Goal: Task Accomplishment & Management: Manage account settings

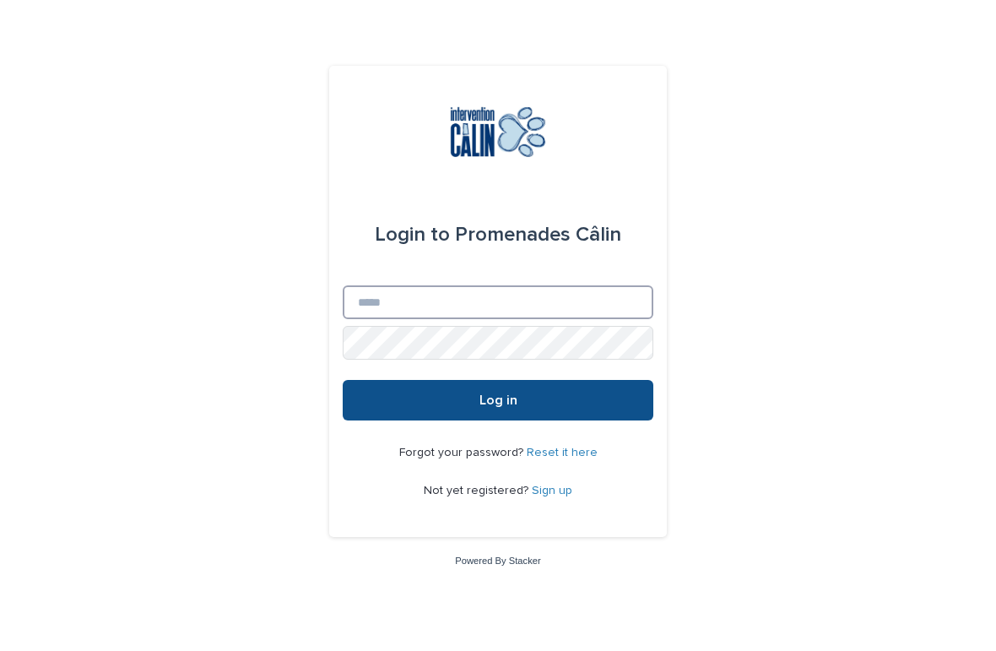
click at [411, 319] on input "Email" at bounding box center [498, 302] width 311 height 34
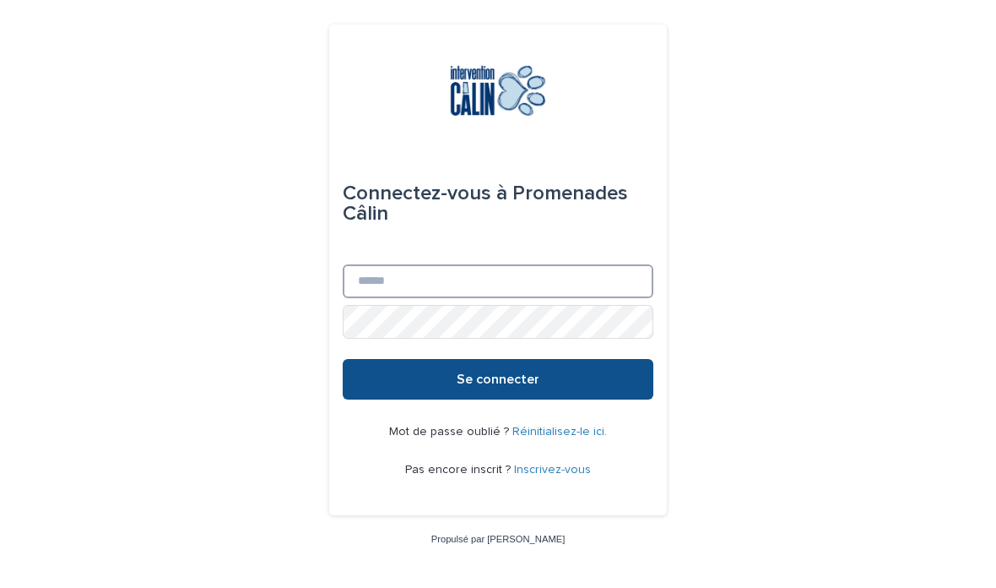
click at [439, 298] on input "E-mail" at bounding box center [498, 281] width 311 height 34
click at [453, 298] on input "E-mail" at bounding box center [498, 281] width 311 height 34
click at [408, 298] on input "E-mail" at bounding box center [498, 281] width 311 height 34
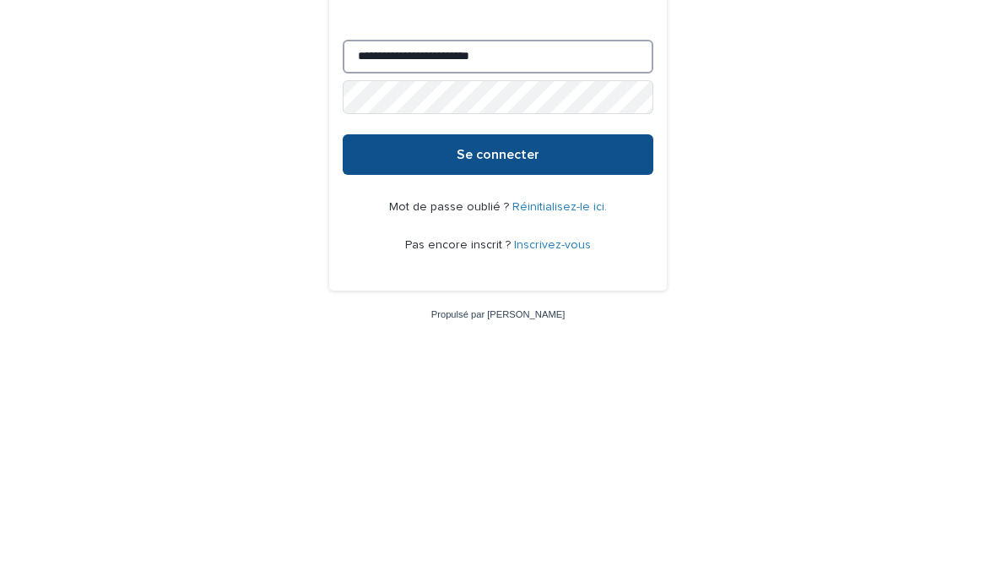
type input "**********"
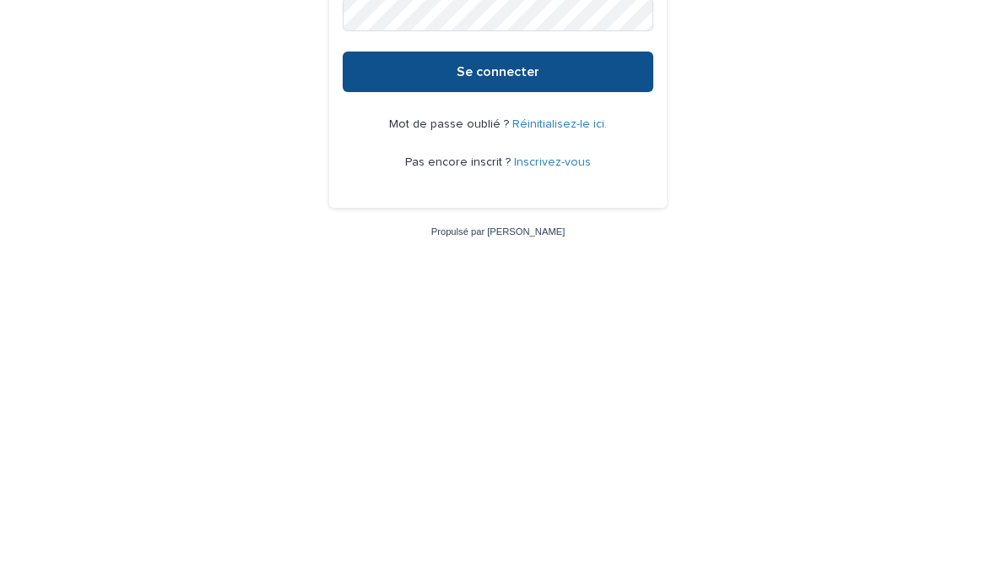
click at [530, 372] on font "Se connecter" at bounding box center [498, 379] width 83 height 14
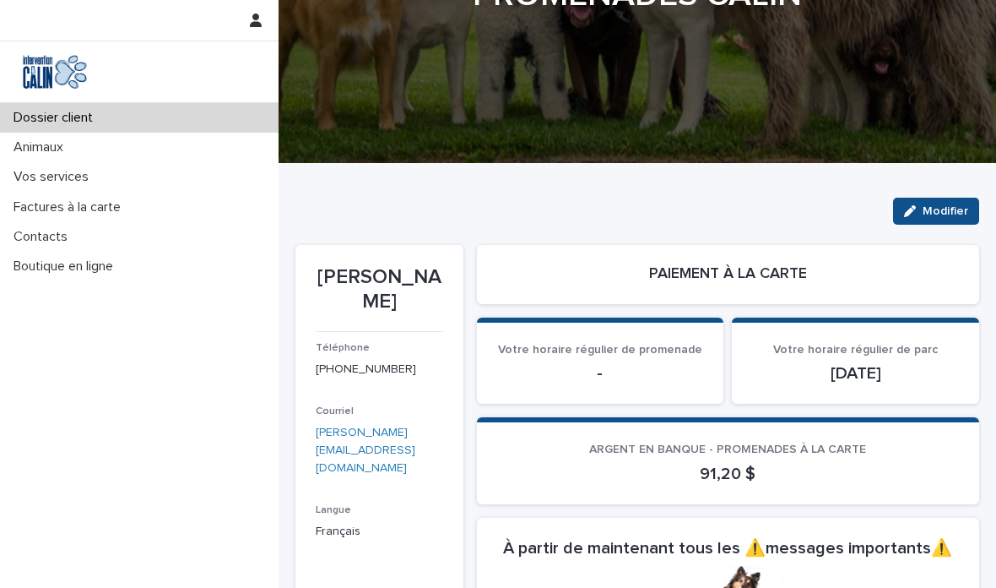
scroll to position [172, 0]
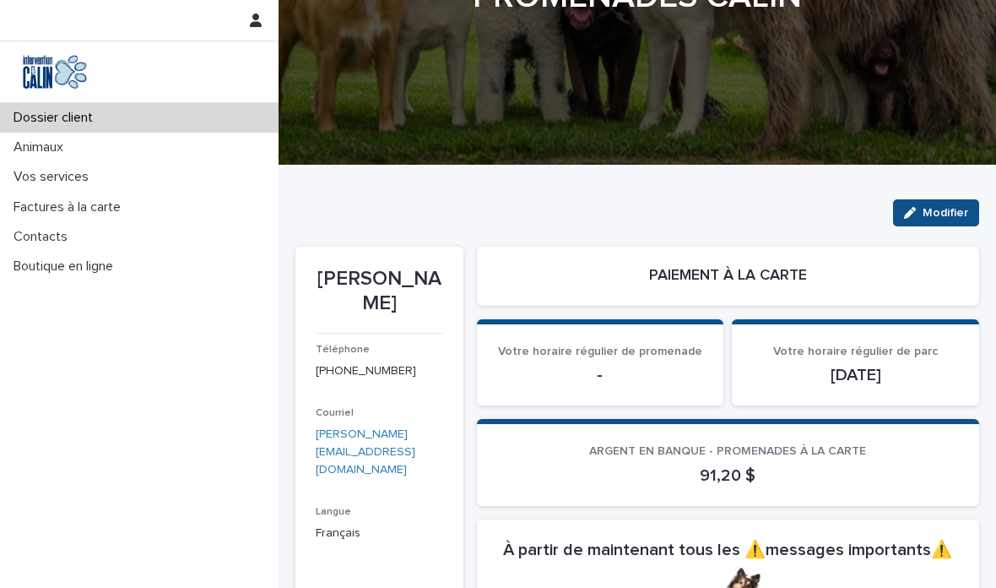
click at [630, 357] on div "Votre horaire régulier de promenade -" at bounding box center [600, 364] width 207 height 41
click at [958, 213] on font "Modifier" at bounding box center [946, 213] width 46 height 12
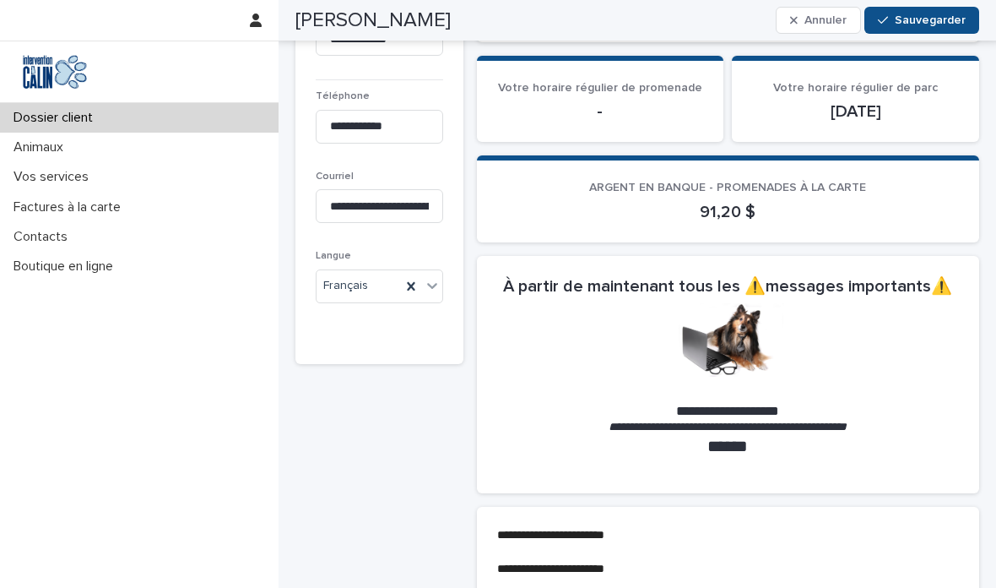
scroll to position [405, 0]
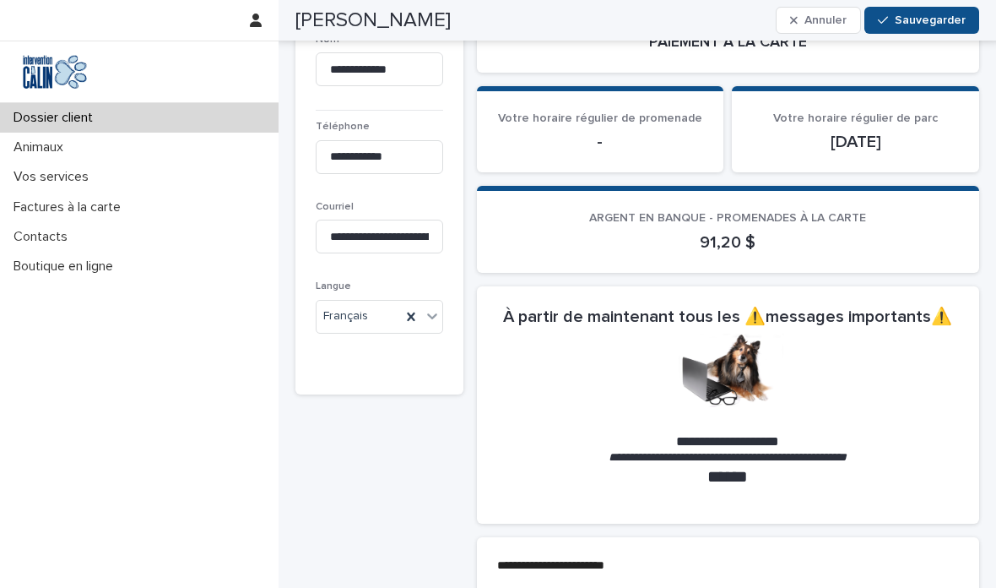
click at [36, 177] on font "Vos services" at bounding box center [51, 177] width 75 height 14
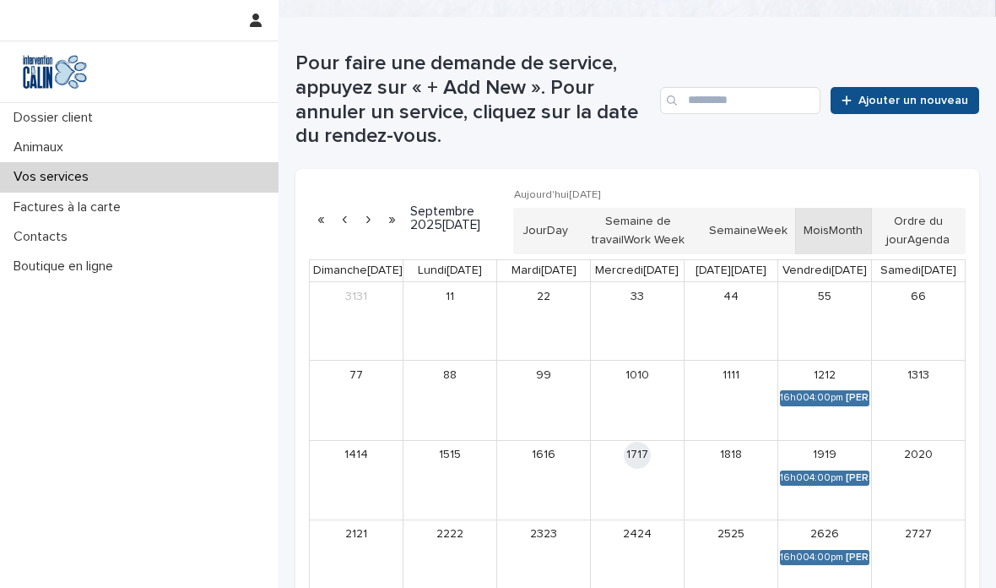
scroll to position [319, 0]
click at [840, 400] on link "16h00 4:00pm Charlie Wells Charlie Wells" at bounding box center [824, 398] width 89 height 15
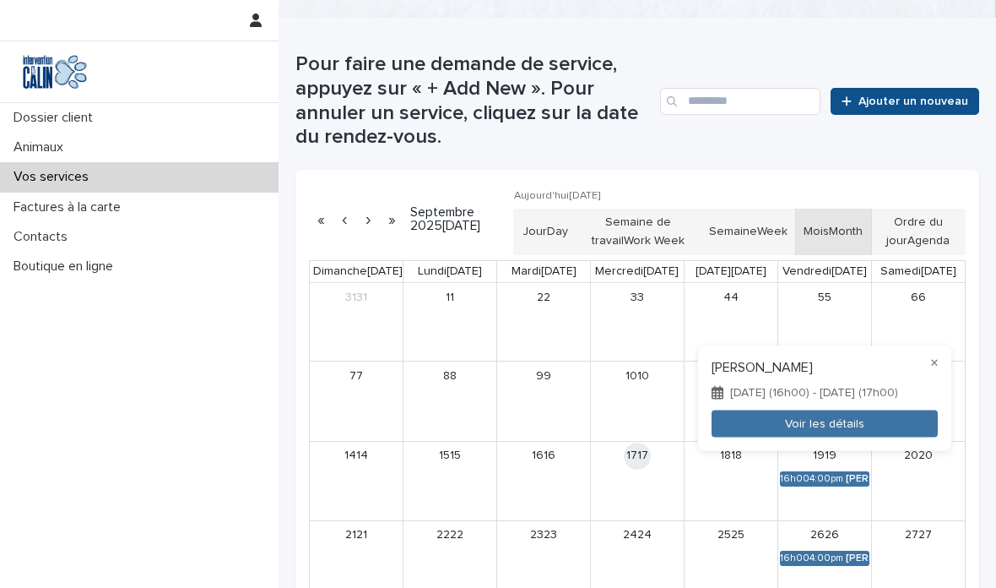
click at [854, 429] on font "Voir les détails" at bounding box center [824, 423] width 79 height 12
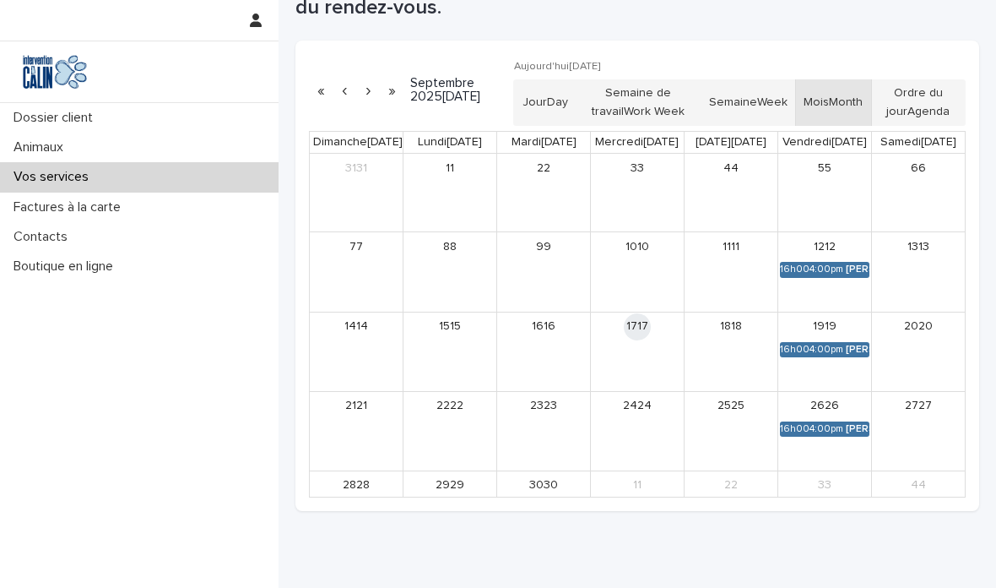
scroll to position [450, 0]
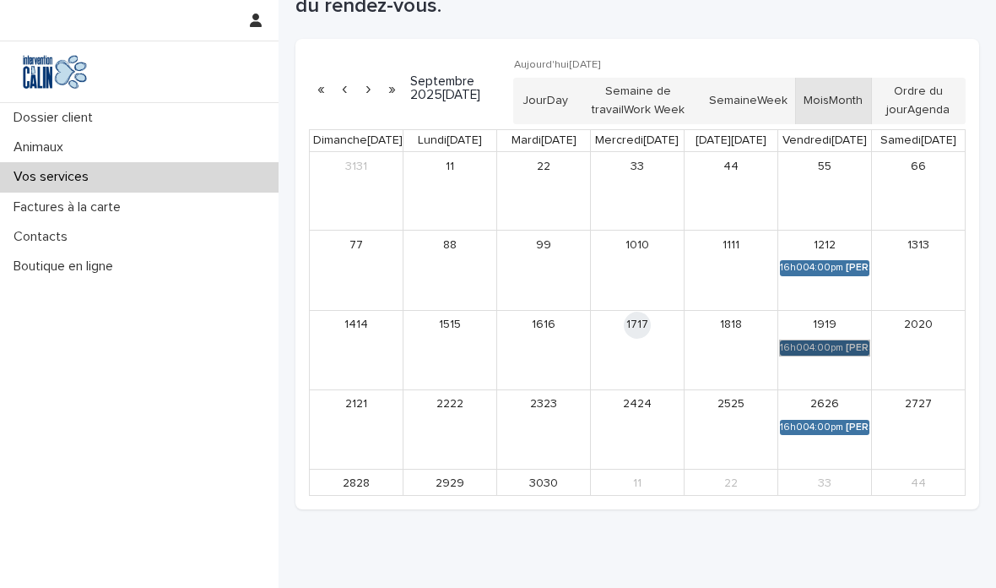
click at [836, 349] on link "16h00 4:00pm Charlie Wells Charlie Wells" at bounding box center [824, 347] width 89 height 15
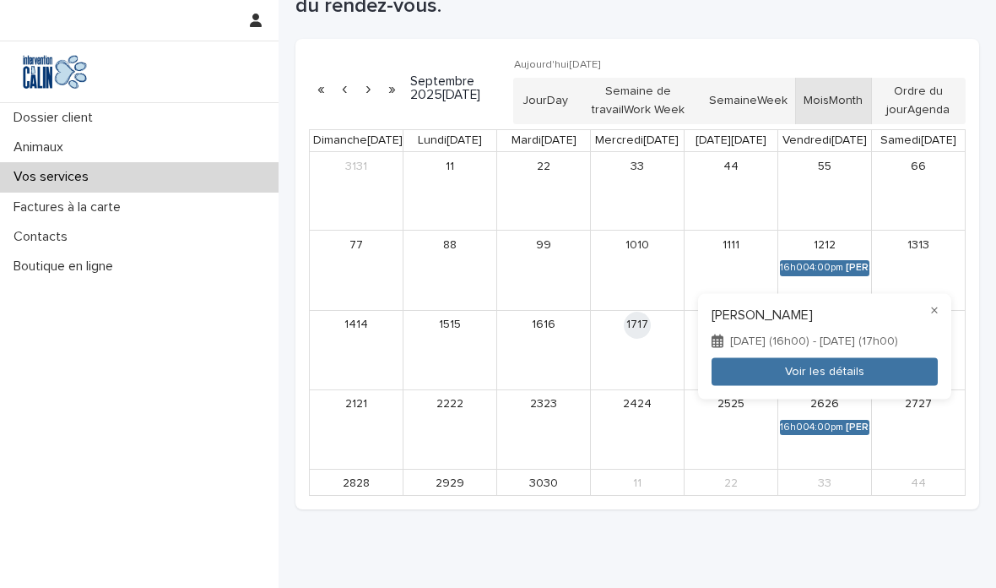
click at [870, 385] on button "Voir les détails" at bounding box center [825, 372] width 226 height 28
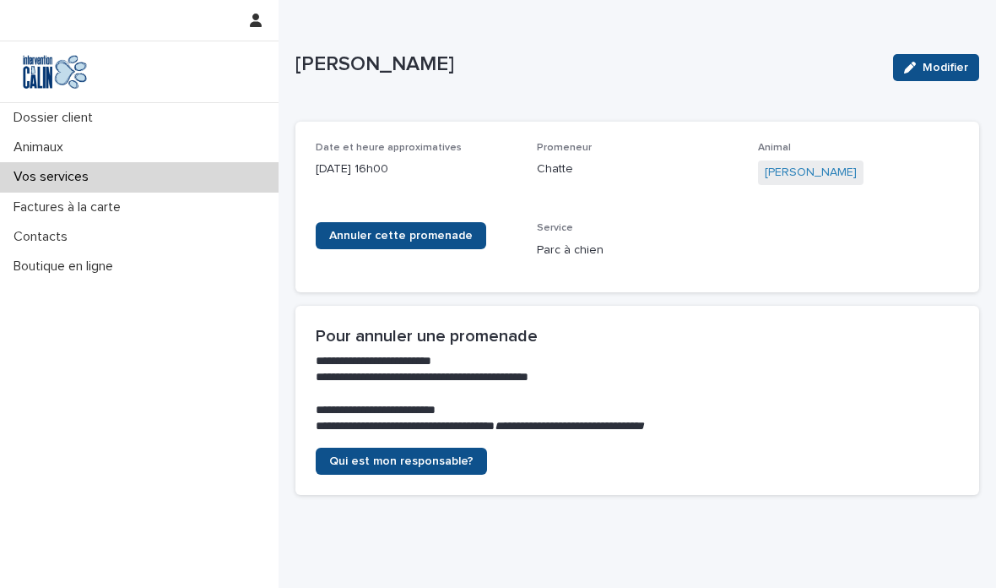
click at [450, 236] on font "Annuler cette promenade" at bounding box center [401, 236] width 144 height 12
click at [392, 234] on font "Annuler cette promenade" at bounding box center [401, 236] width 144 height 12
click at [423, 240] on font "Annuler cette promenade" at bounding box center [401, 236] width 144 height 12
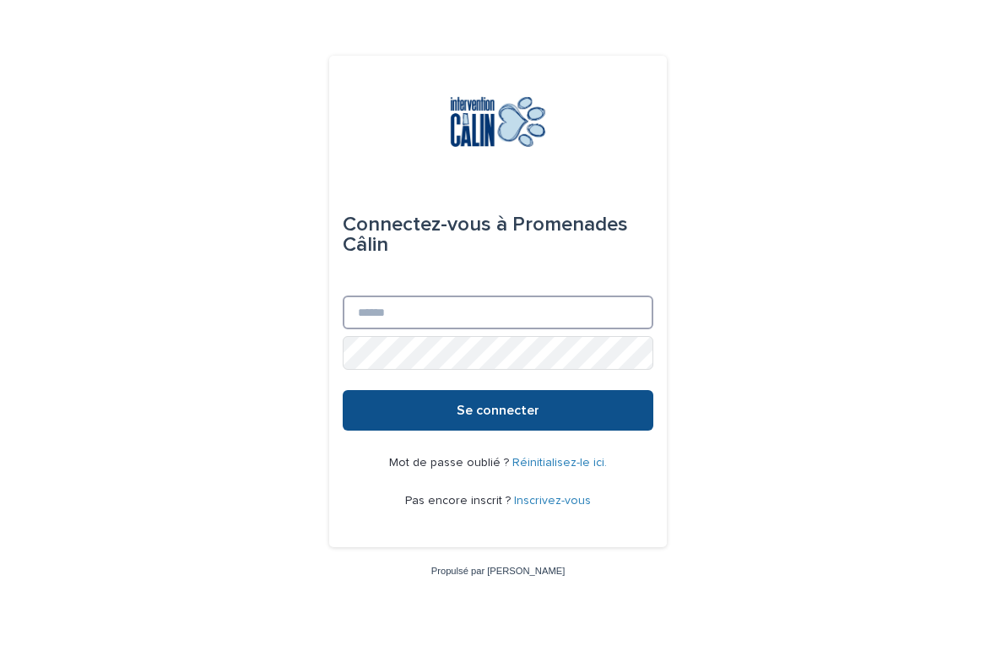
click at [431, 329] on input "E-mail" at bounding box center [498, 312] width 311 height 34
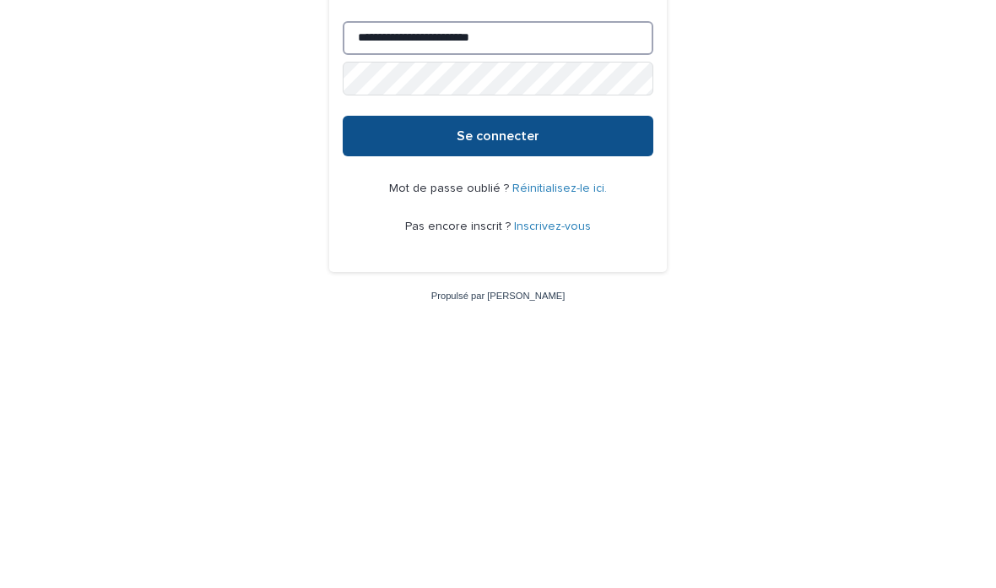
type input "**********"
click at [518, 372] on font "Se connecter" at bounding box center [498, 379] width 83 height 14
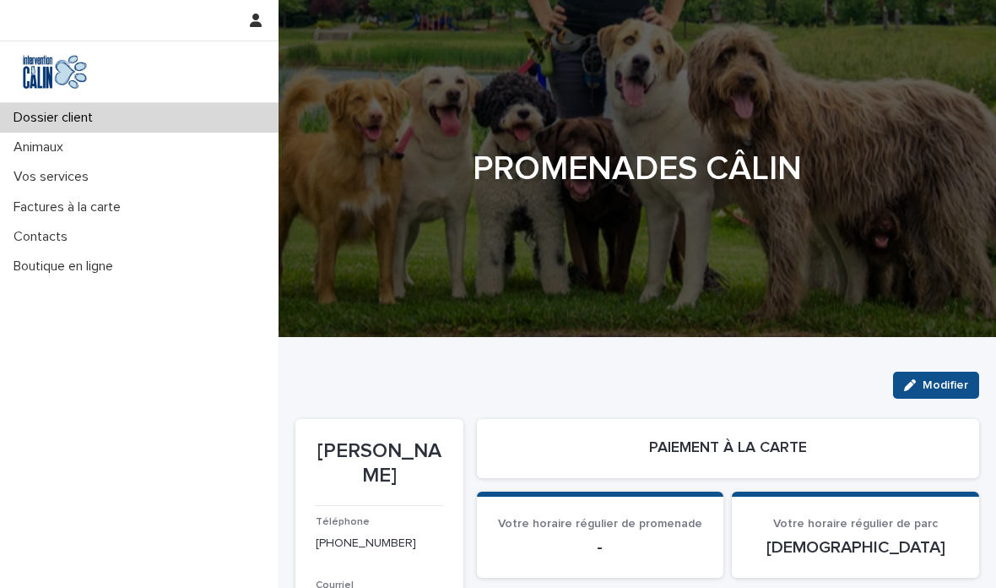
click at [50, 181] on font "Vos services" at bounding box center [51, 177] width 75 height 14
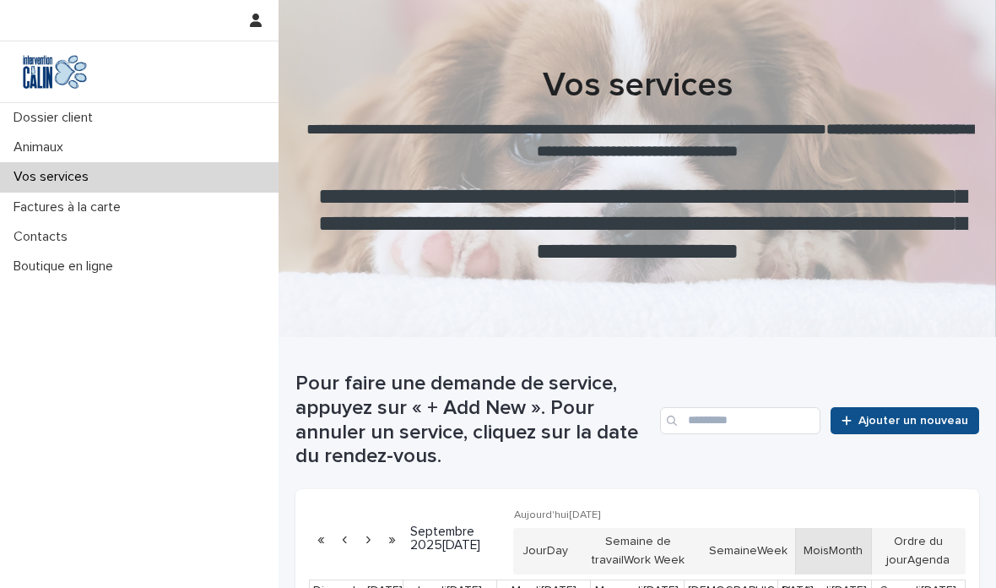
click at [258, 29] on button "button" at bounding box center [256, 20] width 32 height 41
click at [185, 65] on font "Se déconnecter" at bounding box center [198, 71] width 89 height 14
